Goal: Information Seeking & Learning: Learn about a topic

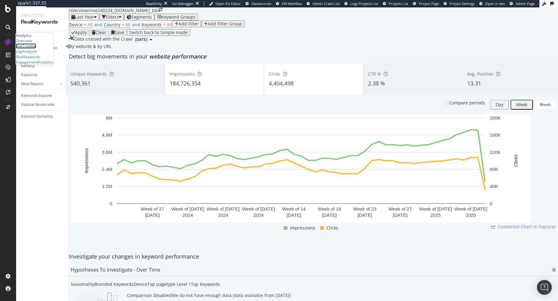
click at [34, 49] on div "SiteCrawler" at bounding box center [26, 45] width 20 height 5
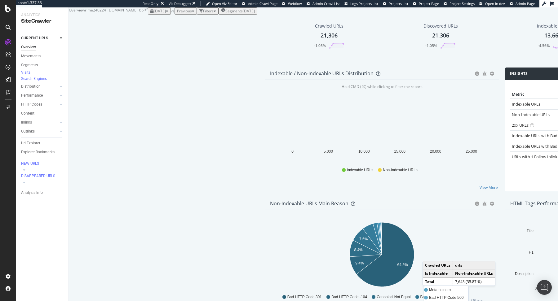
scroll to position [154, 0]
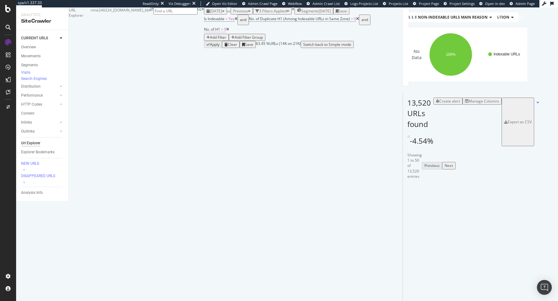
click at [226, 32] on span "No. of H1 > 0" at bounding box center [215, 30] width 22 height 6
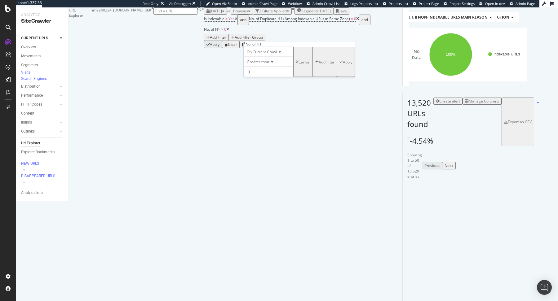
click at [264, 64] on span "Greater than" at bounding box center [258, 61] width 22 height 5
click at [291, 55] on div "On Current Crawl Greater than Equal to Not Equal to Less than Less than or equa…" at bounding box center [299, 62] width 111 height 30
click at [277, 77] on input "0" at bounding box center [269, 72] width 50 height 11
type input "1"
click at [343, 64] on div "Apply" at bounding box center [348, 61] width 10 height 5
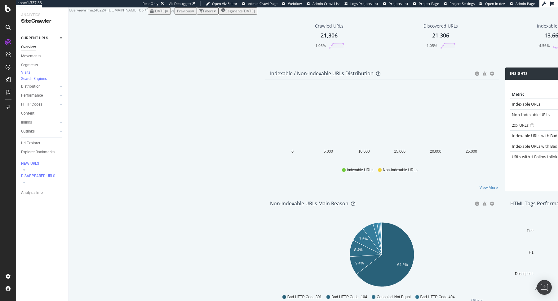
scroll to position [153, 0]
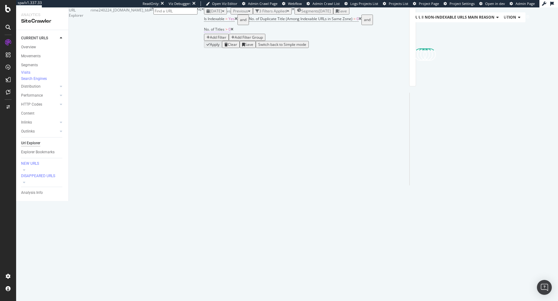
click at [224, 32] on span "No. of Titles" at bounding box center [214, 29] width 20 height 5
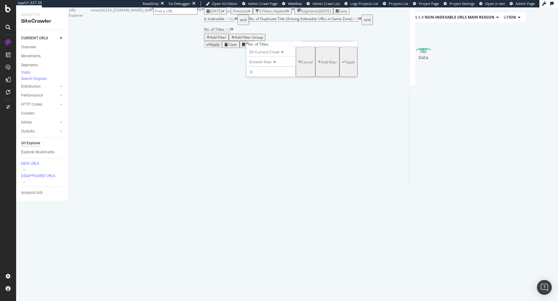
click at [262, 77] on input "0" at bounding box center [271, 72] width 50 height 11
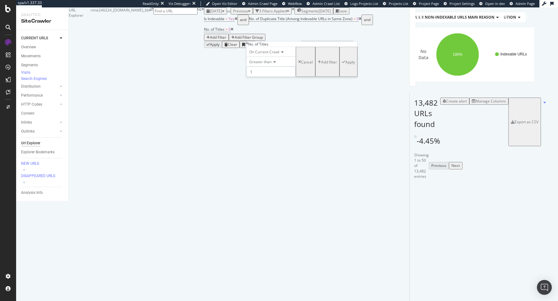
type input "1"
click at [342, 64] on div "button" at bounding box center [343, 62] width 3 height 4
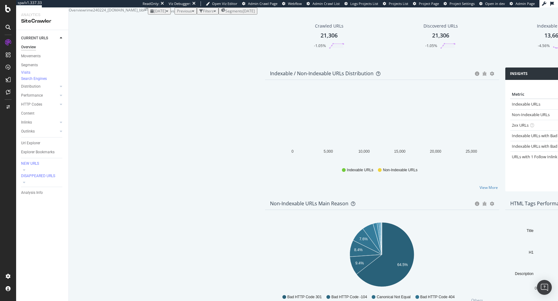
scroll to position [172, 0]
